Goal: Information Seeking & Learning: Learn about a topic

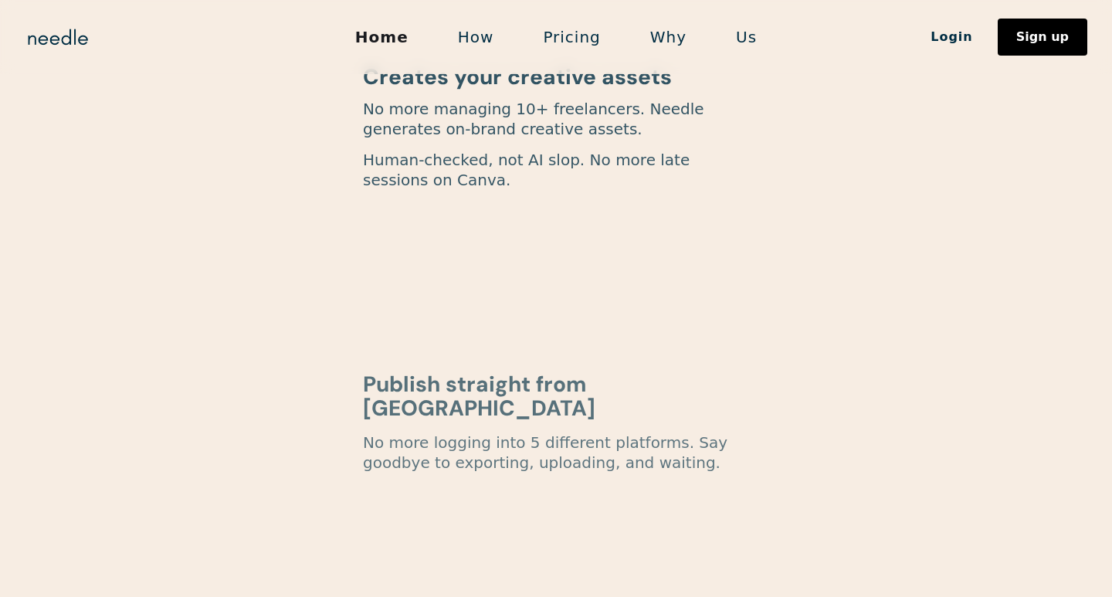
scroll to position [1357, 0]
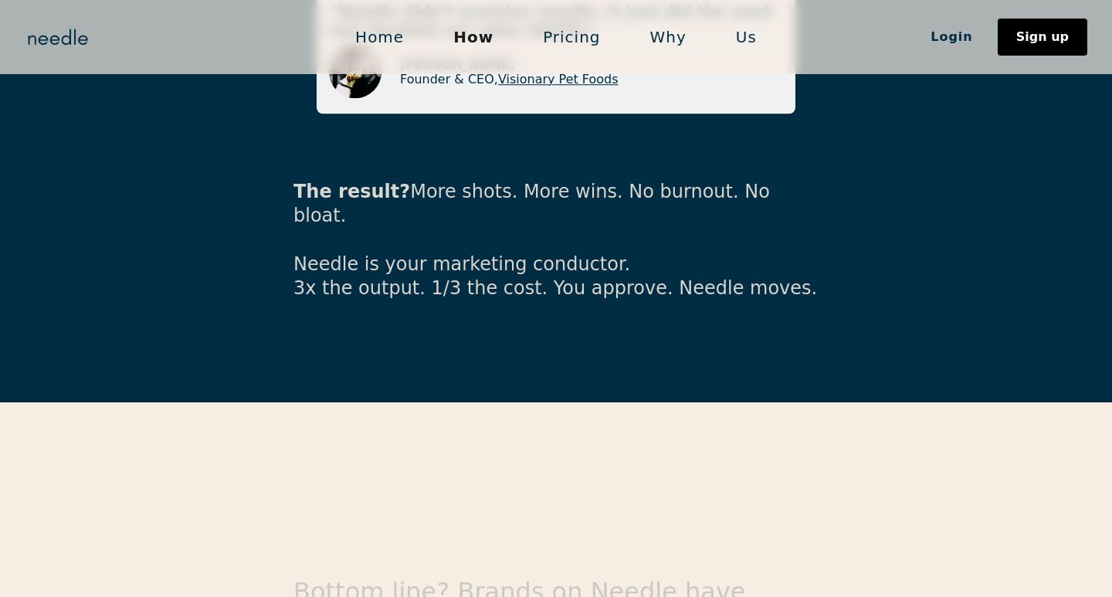
scroll to position [4206, 0]
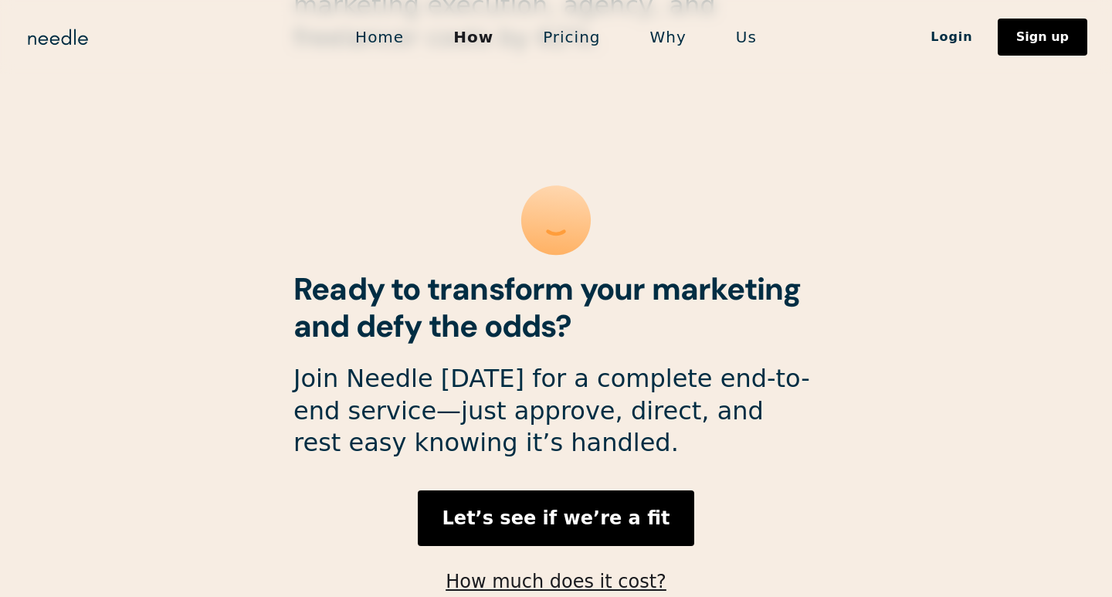
click at [657, 36] on link "Why" at bounding box center [669, 37] width 86 height 32
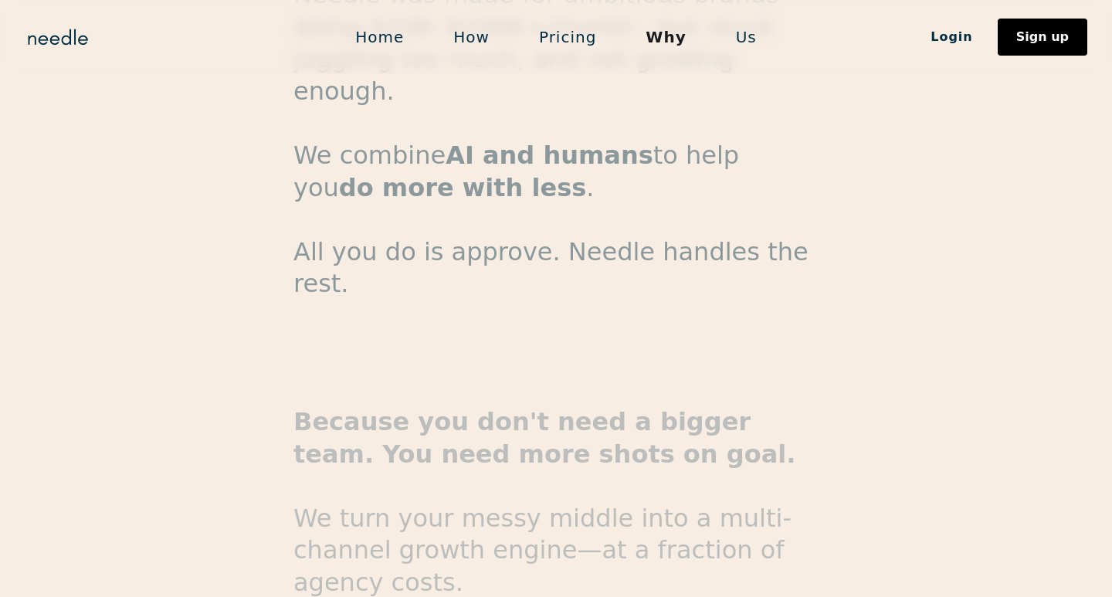
scroll to position [2617, 0]
